Goal: Task Accomplishment & Management: Use online tool/utility

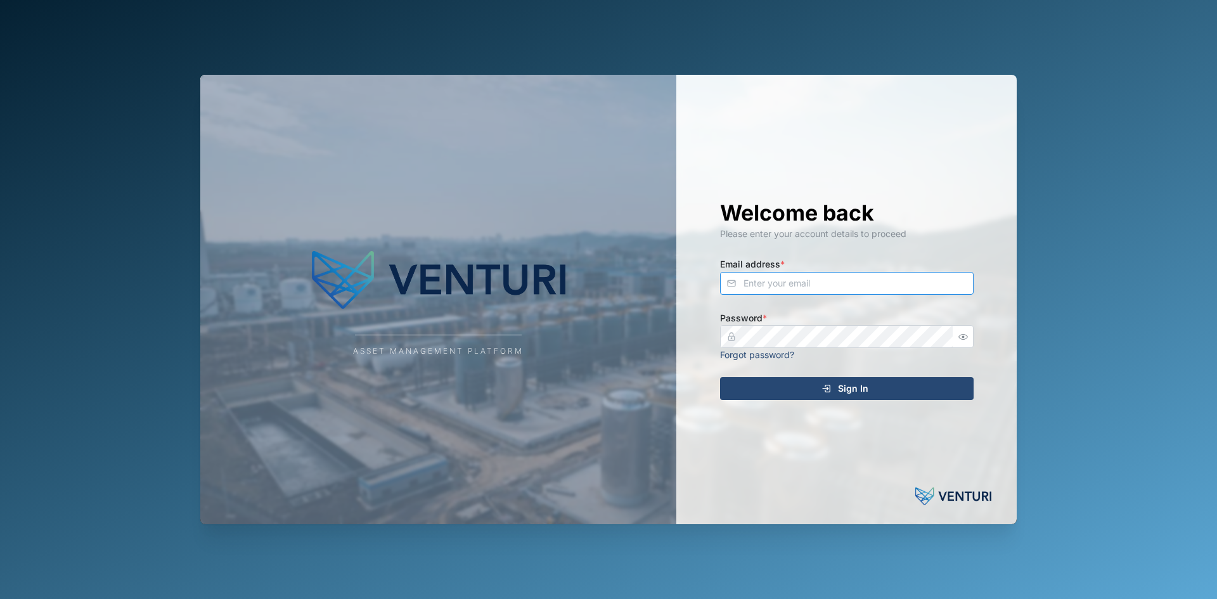
click at [819, 286] on input "Email address *" at bounding box center [847, 283] width 254 height 23
type input "[PERSON_NAME][EMAIL_ADDRESS][PERSON_NAME][DOMAIN_NAME]"
click at [720, 377] on button "Sign In" at bounding box center [847, 388] width 254 height 23
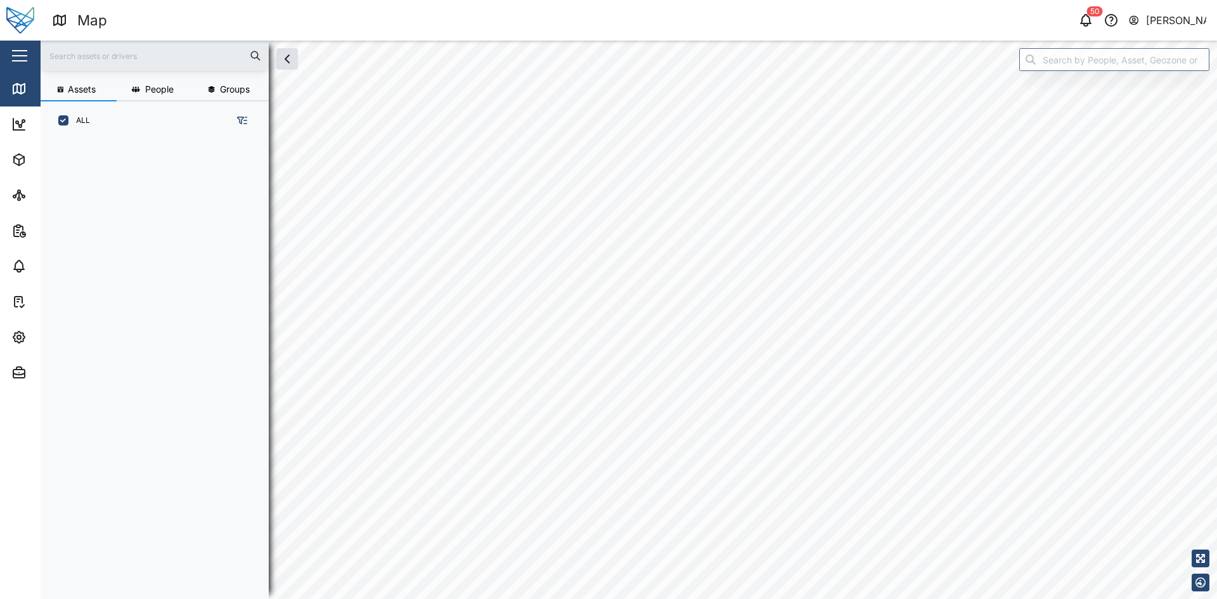
scroll to position [444, 198]
